Goal: Task Accomplishment & Management: Use online tool/utility

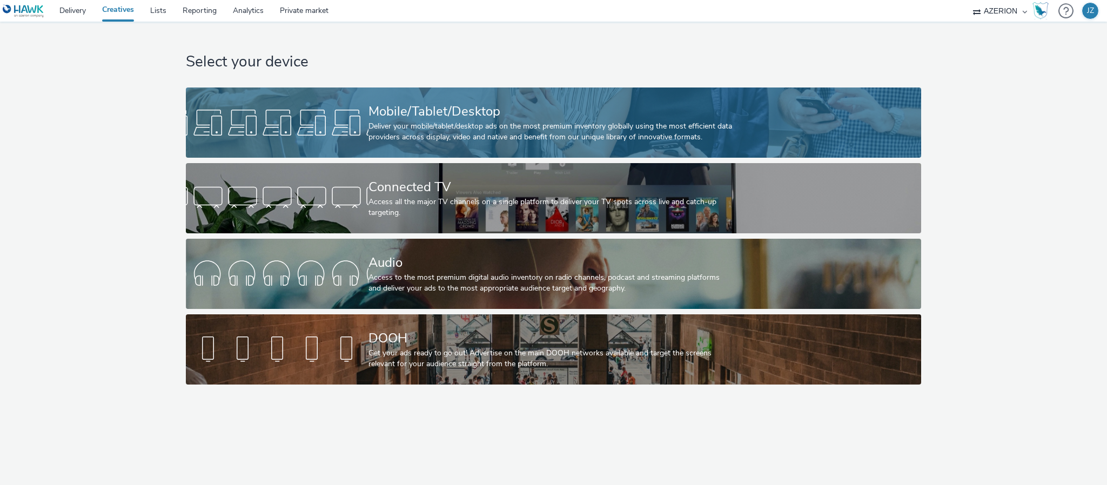
click at [428, 112] on div "Mobile/Tablet/Desktop" at bounding box center [551, 111] width 366 height 19
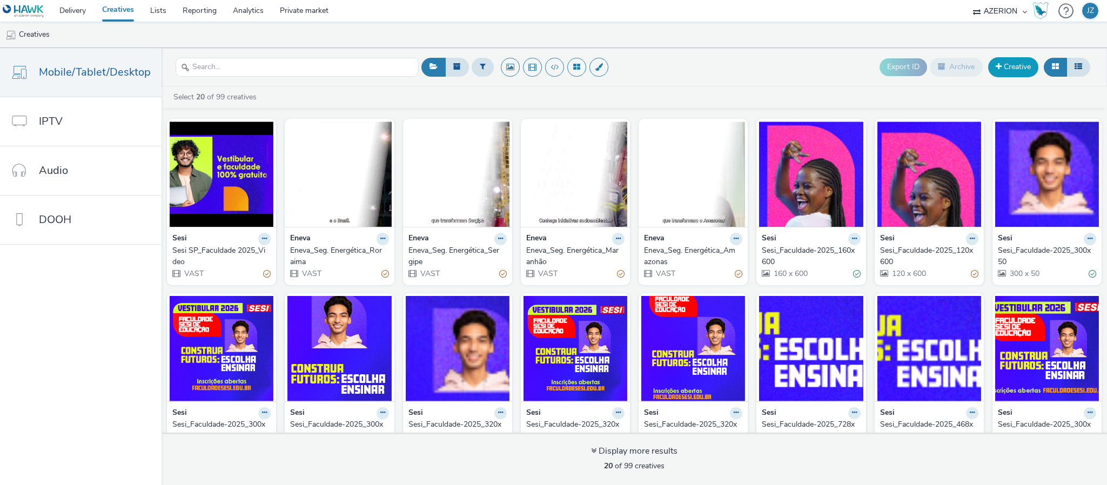
click at [1021, 66] on link "Creative" at bounding box center [1013, 66] width 50 height 19
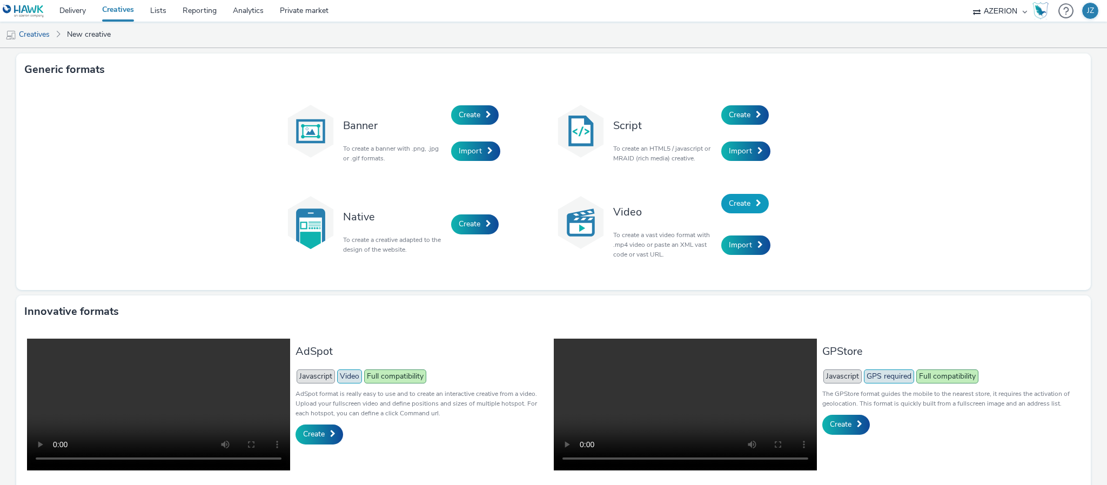
click at [730, 201] on span "Create" at bounding box center [740, 203] width 22 height 10
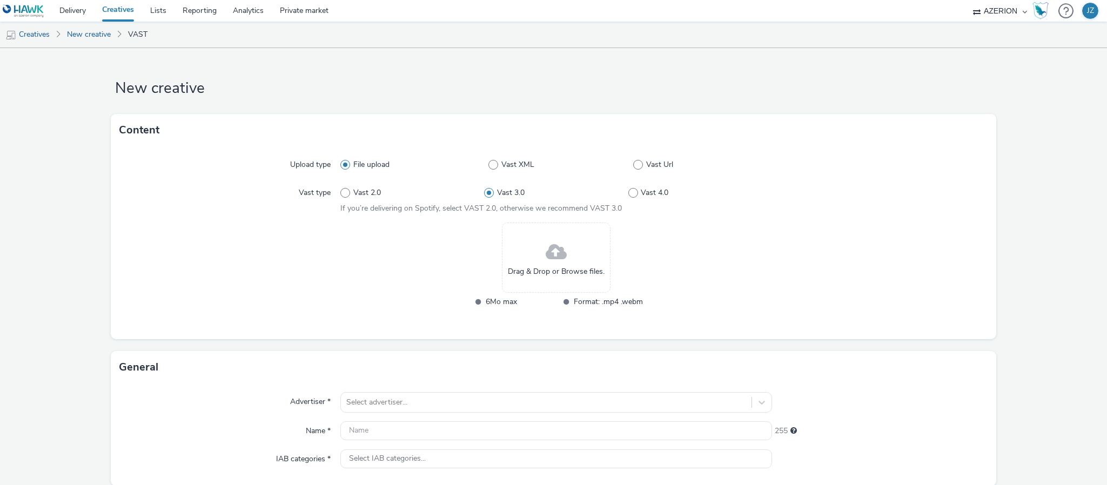
click at [559, 250] on span at bounding box center [555, 252] width 21 height 29
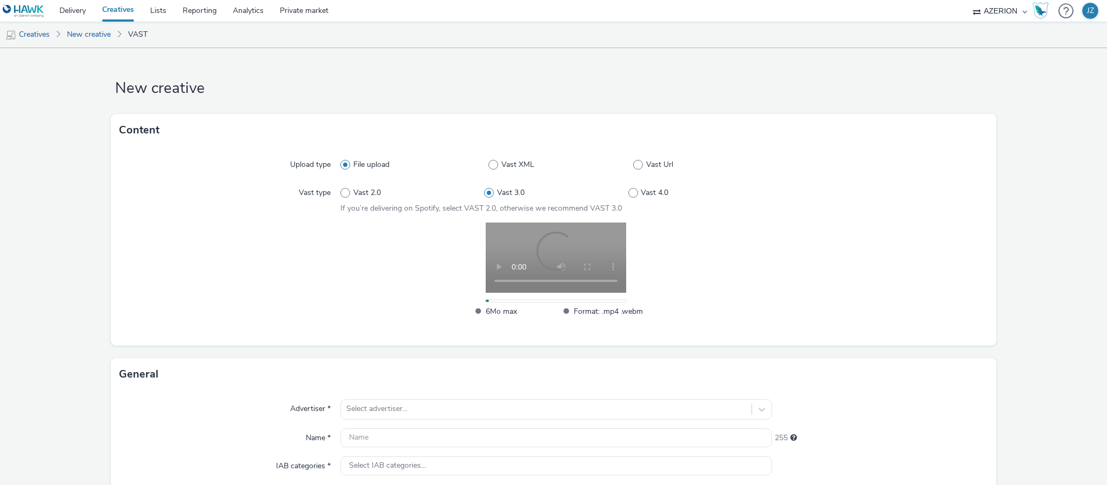
scroll to position [162, 0]
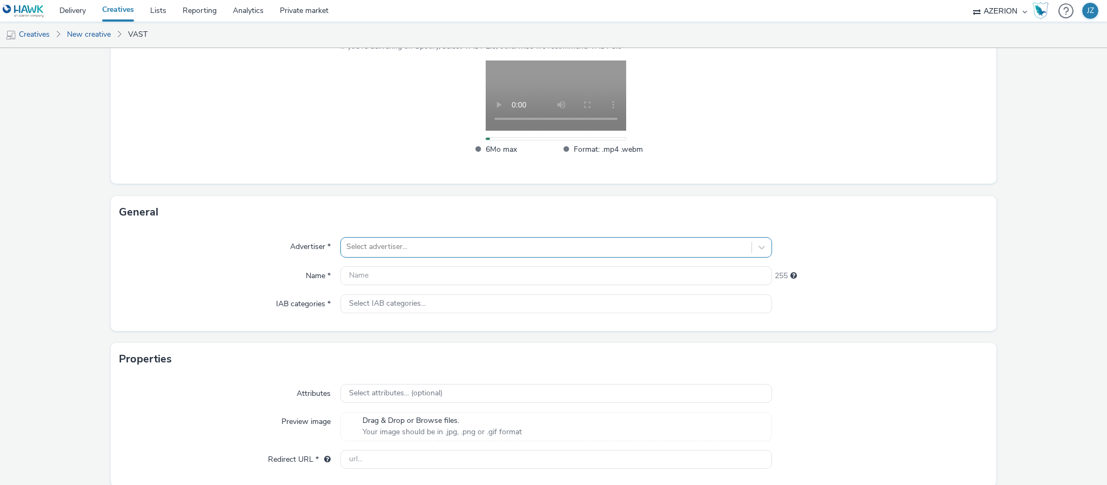
click at [405, 258] on div "Select advertiser..." at bounding box center [556, 247] width 432 height 21
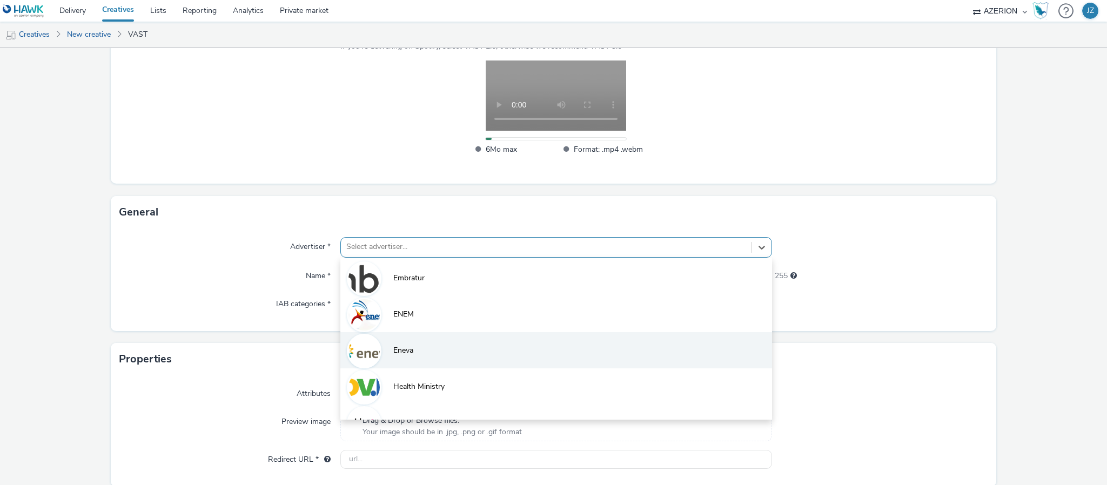
click at [394, 344] on li "Eneva" at bounding box center [556, 350] width 432 height 36
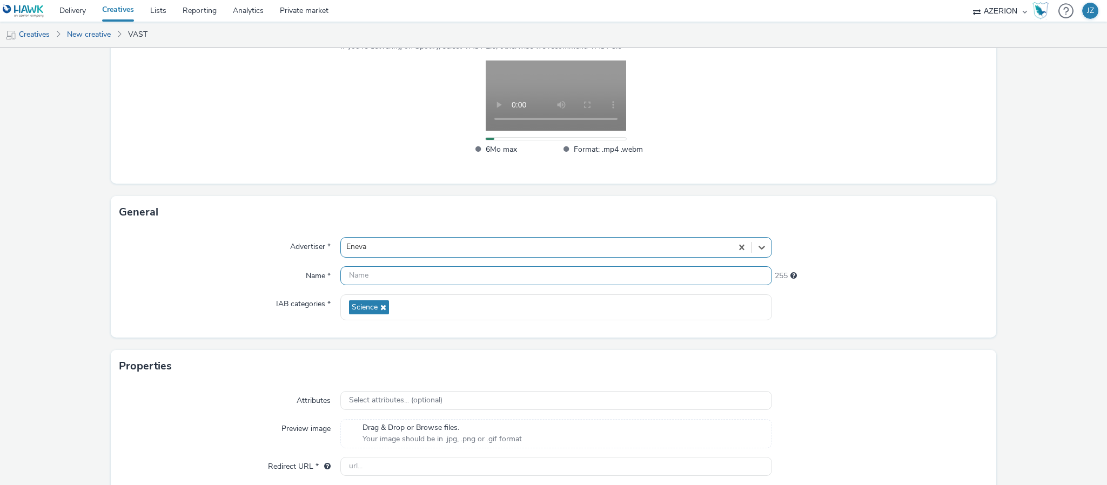
click at [355, 285] on input "text" at bounding box center [556, 275] width 432 height 19
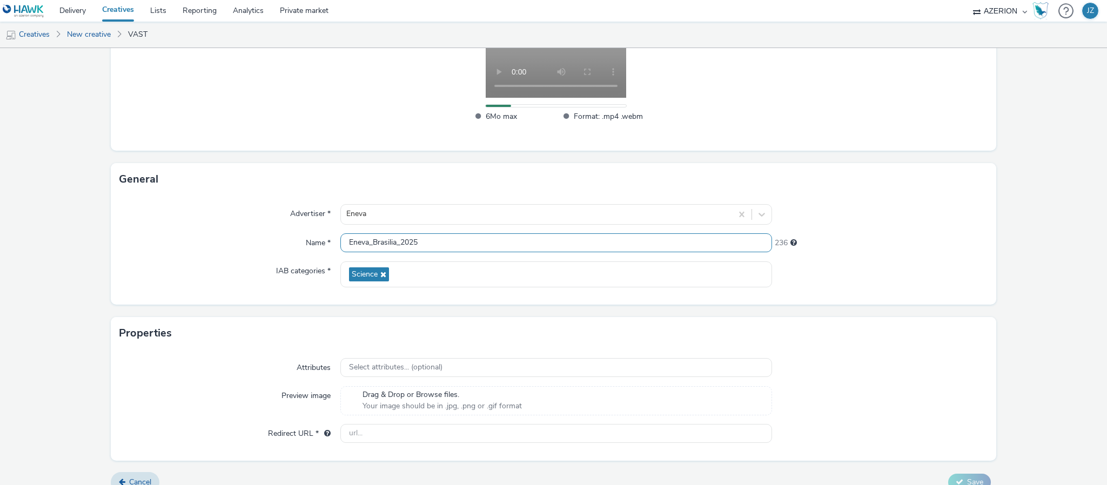
scroll to position [213, 0]
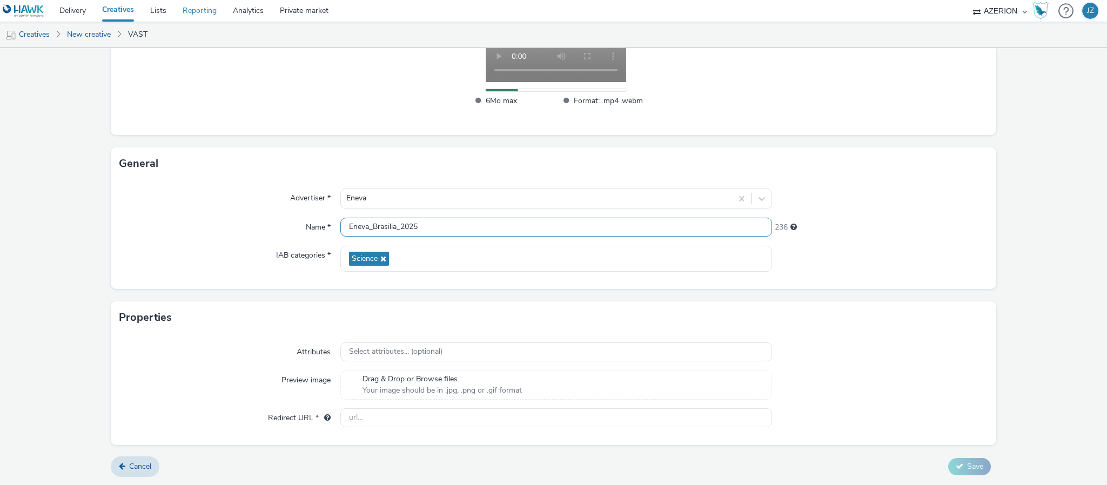
type input "Eneva_Brasilia_2025"
click at [392, 413] on input "text" at bounding box center [556, 417] width 432 height 19
paste input "[URL][DOMAIN_NAME]"
click at [953, 331] on div "Properties" at bounding box center [553, 317] width 885 height 32
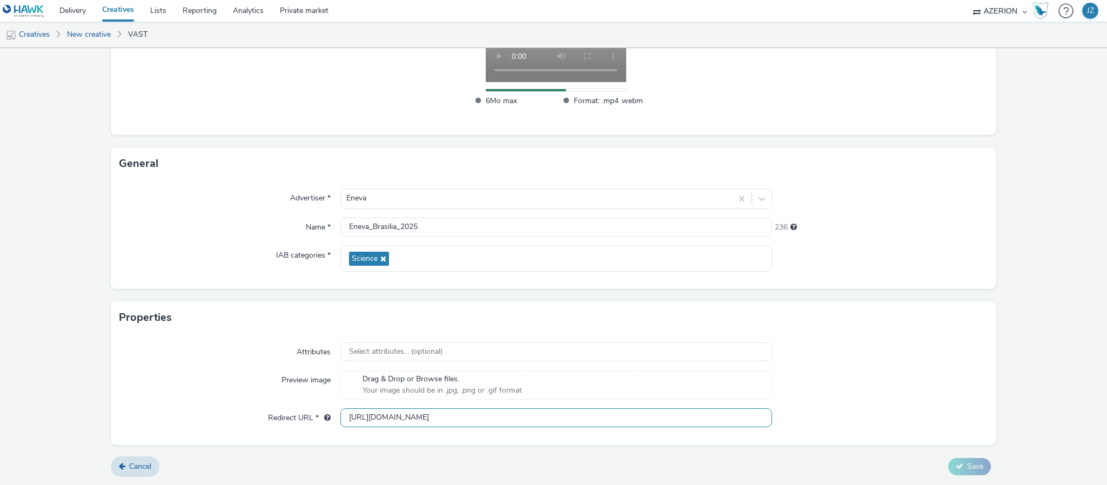
click at [358, 416] on input "[URL][DOMAIN_NAME]" at bounding box center [556, 417] width 432 height 19
type input "[URL][DOMAIN_NAME]"
click at [979, 342] on div "Attributes Select attributes... (optional) Preview image Drag & Drop or Browse …" at bounding box center [553, 389] width 885 height 111
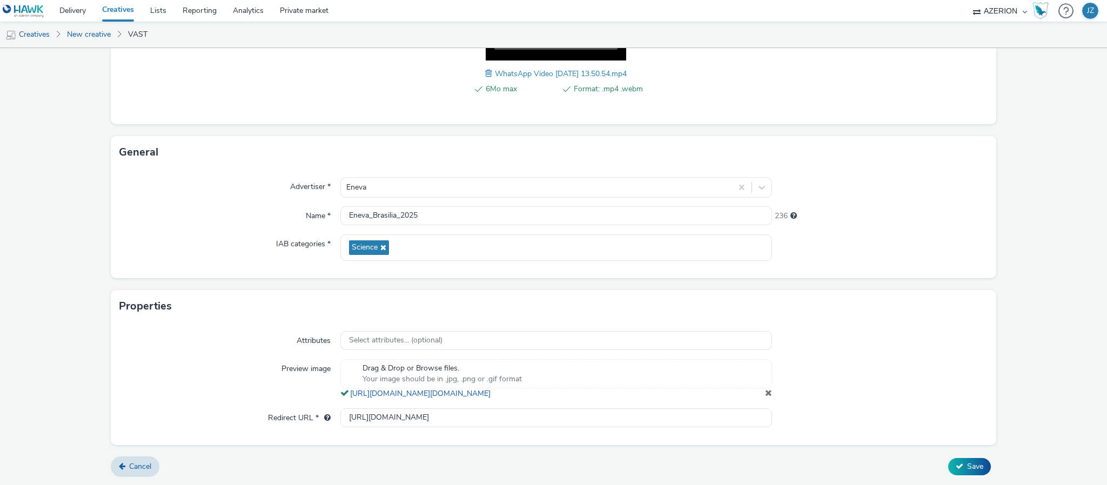
scroll to position [244, 0]
click at [952, 463] on button "Save" at bounding box center [969, 466] width 43 height 17
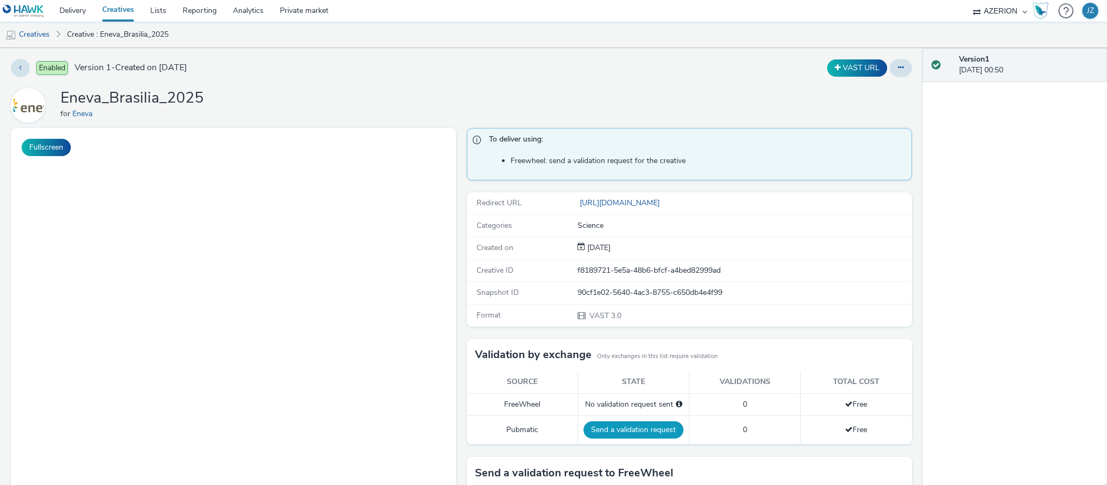
click at [634, 438] on button "Send a validation request" at bounding box center [633, 429] width 100 height 17
